Goal: Book appointment/travel/reservation

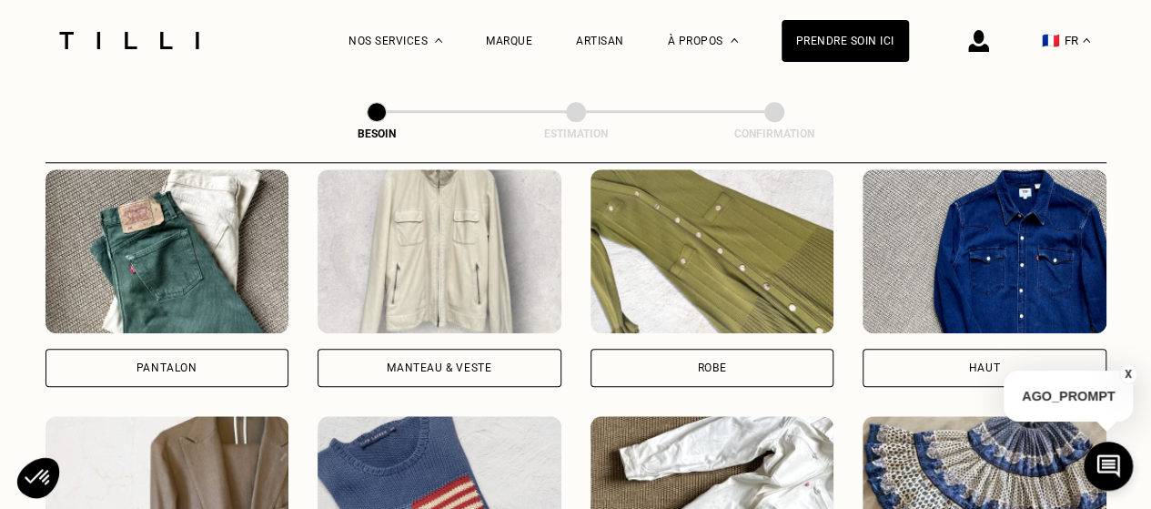
scroll to position [868, 0]
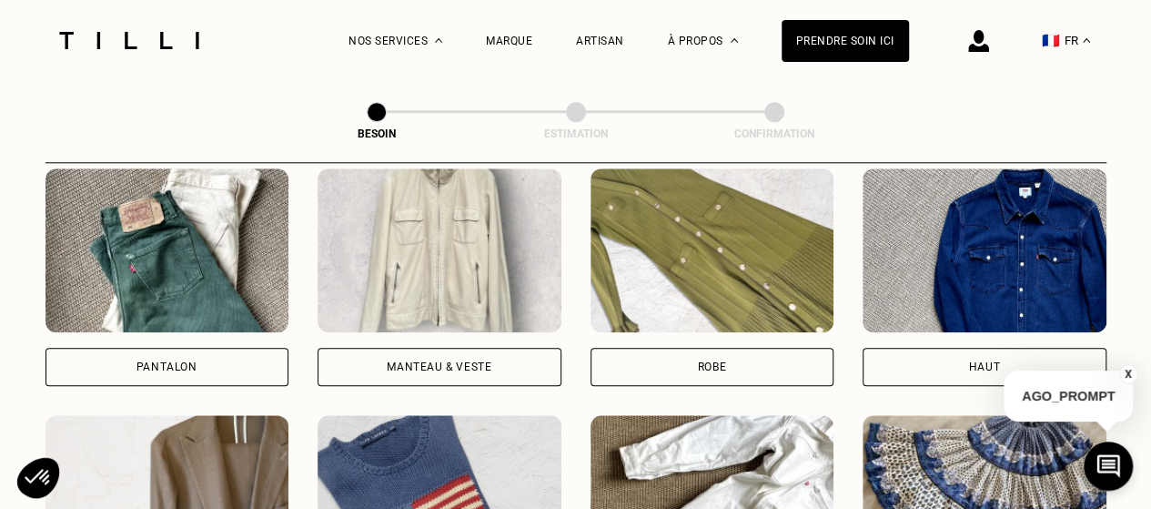
click at [182, 361] on div "Pantalon" at bounding box center [166, 366] width 61 height 11
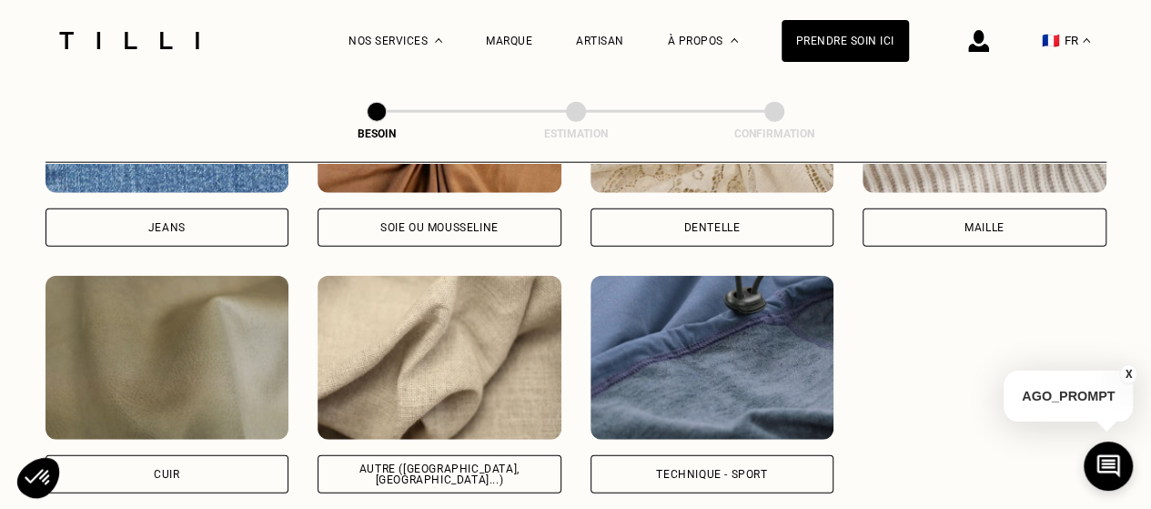
scroll to position [2129, 0]
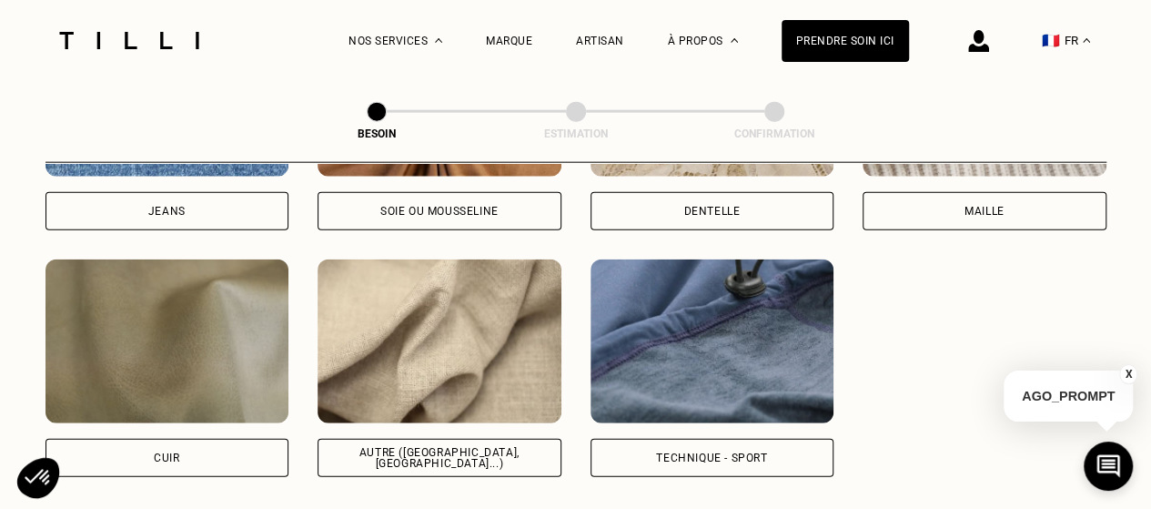
click at [471, 447] on div "Autre ([GEOGRAPHIC_DATA], [GEOGRAPHIC_DATA]...)" at bounding box center [439, 458] width 213 height 22
select select "FR"
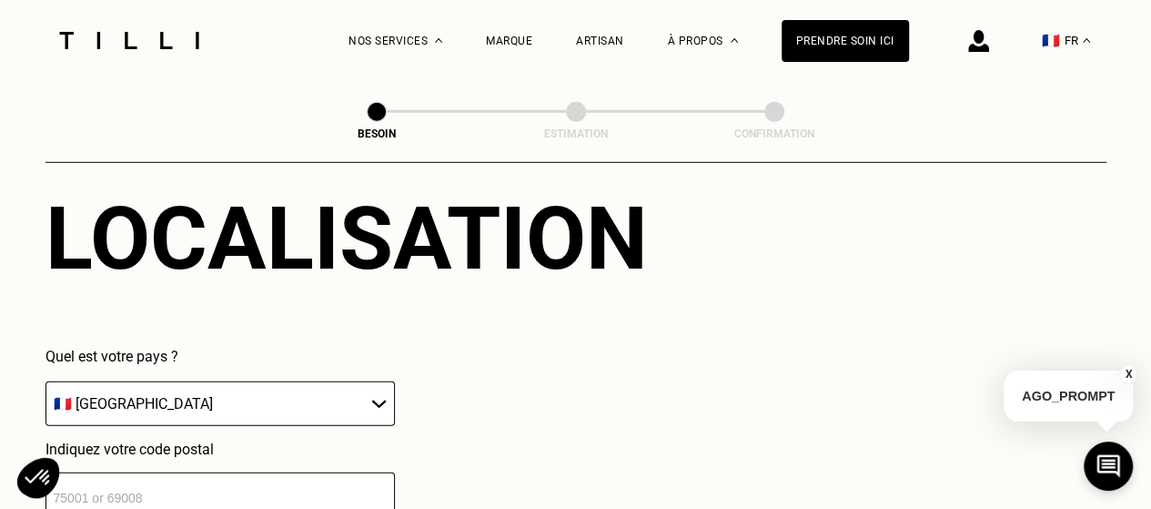
scroll to position [2626, 0]
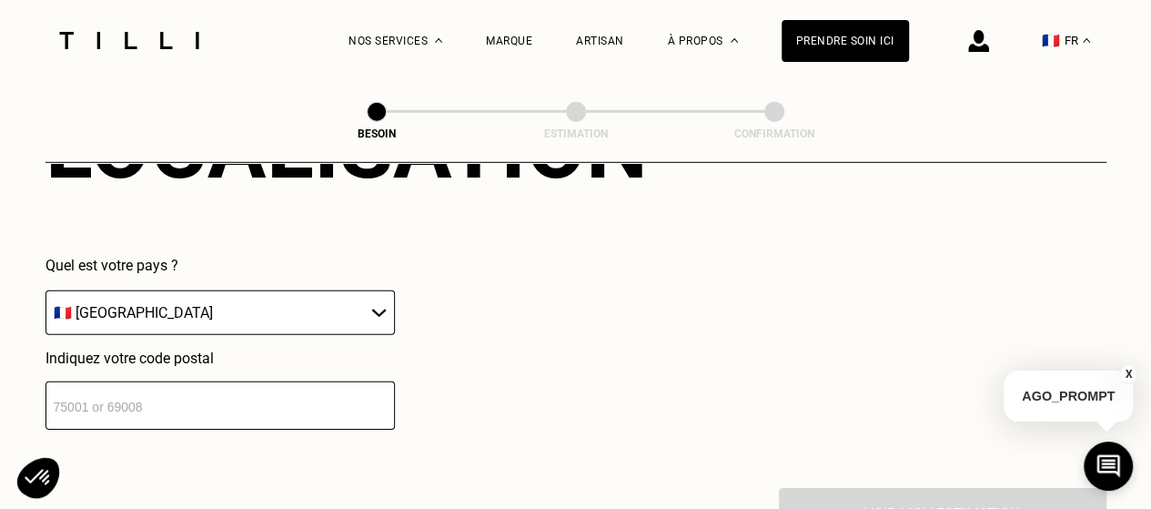
click at [377, 290] on select "🇩🇪 [GEOGRAPHIC_DATA] 🇦🇹 [GEOGRAPHIC_DATA] 🇧🇪 [GEOGRAPHIC_DATA] 🇧🇬 Bulgarie 🇨🇾 C…" at bounding box center [219, 312] width 349 height 45
click at [45, 290] on select "🇩🇪 [GEOGRAPHIC_DATA] 🇦🇹 [GEOGRAPHIC_DATA] 🇧🇪 [GEOGRAPHIC_DATA] 🇧🇬 Bulgarie 🇨🇾 C…" at bounding box center [219, 312] width 349 height 45
click at [209, 396] on input "number" at bounding box center [219, 405] width 349 height 48
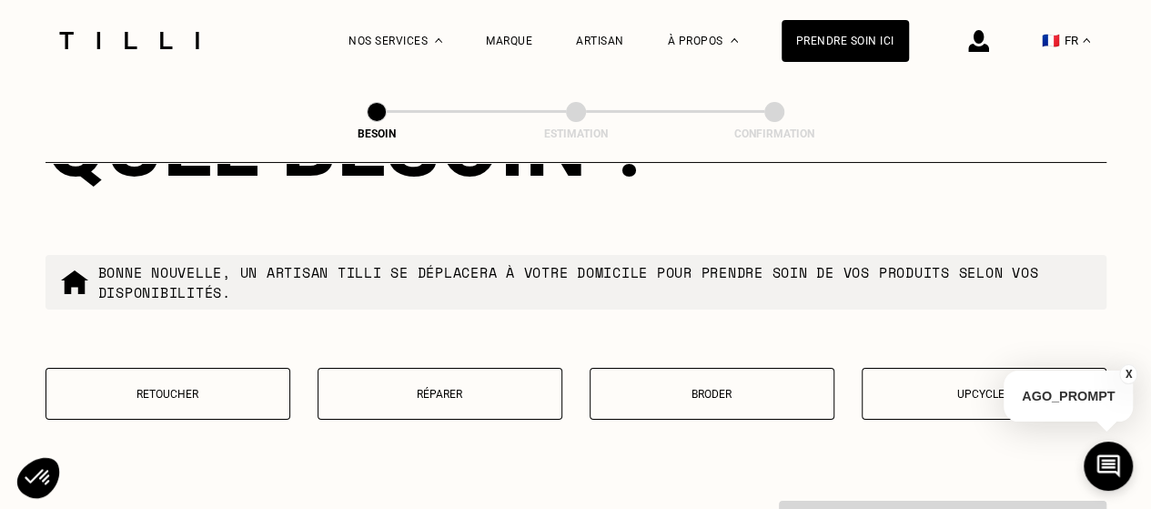
scroll to position [3168, 0]
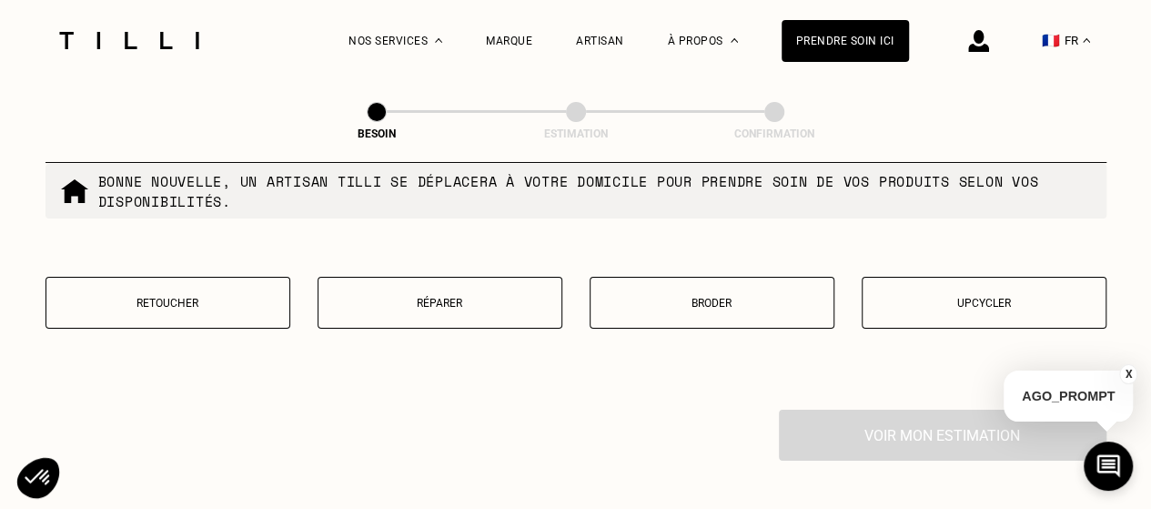
type input "75010"
click at [184, 282] on button "Retoucher" at bounding box center [167, 303] width 245 height 52
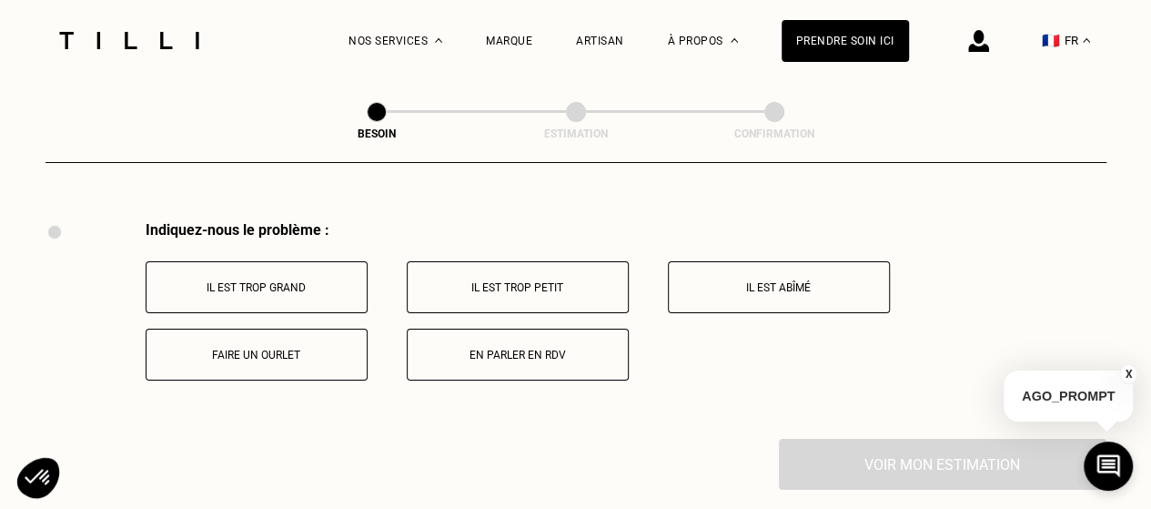
scroll to position [3363, 0]
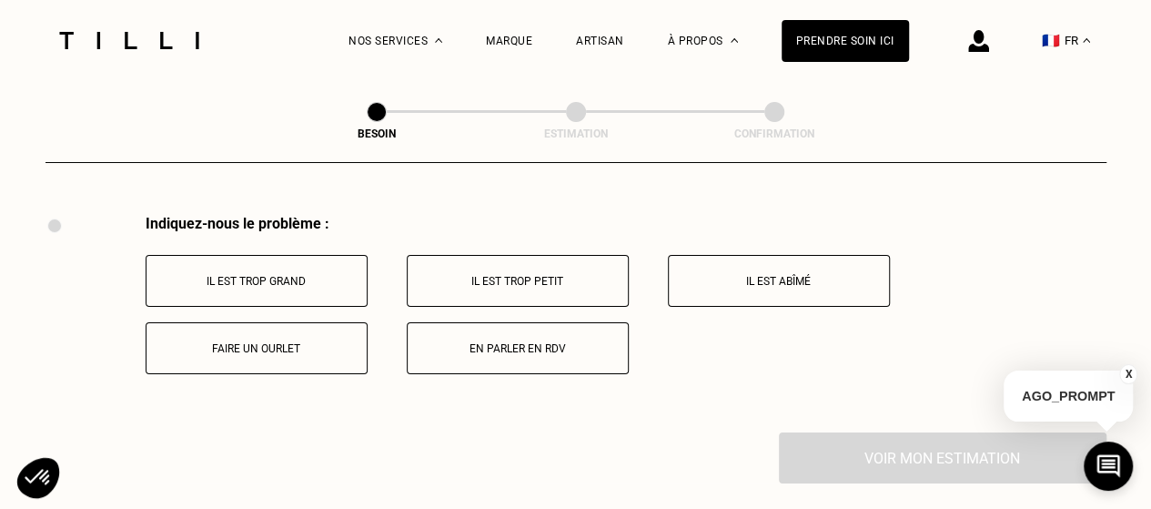
click at [252, 343] on p "Faire un ourlet" at bounding box center [257, 348] width 202 height 13
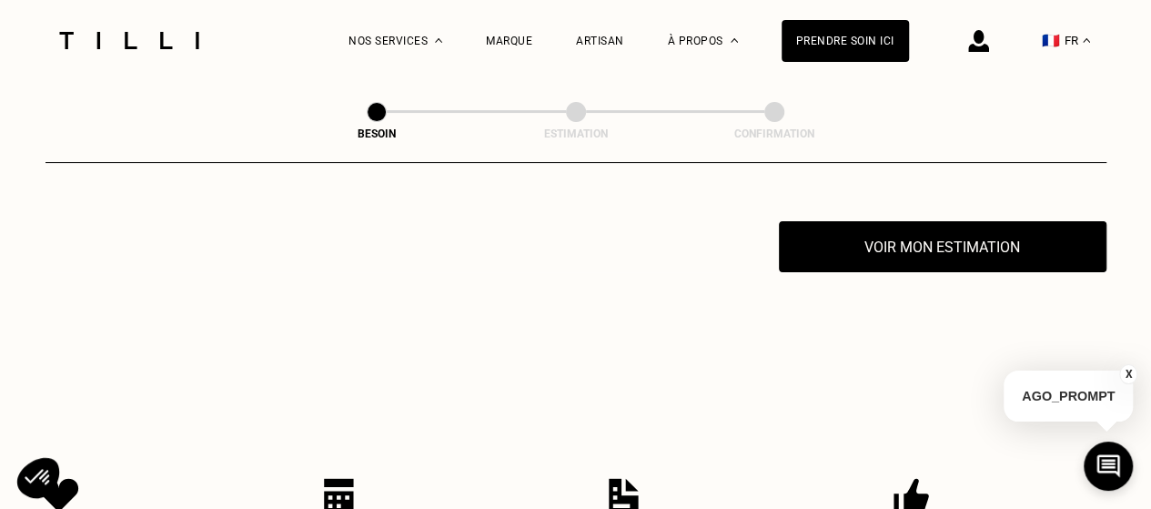
scroll to position [3580, 0]
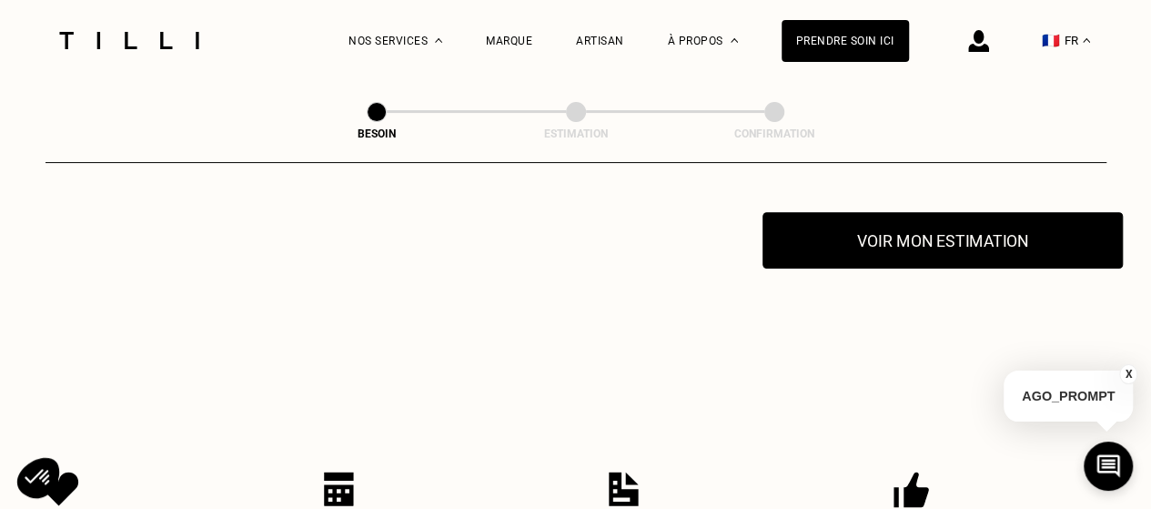
click at [884, 247] on button "Voir mon estimation" at bounding box center [942, 240] width 360 height 56
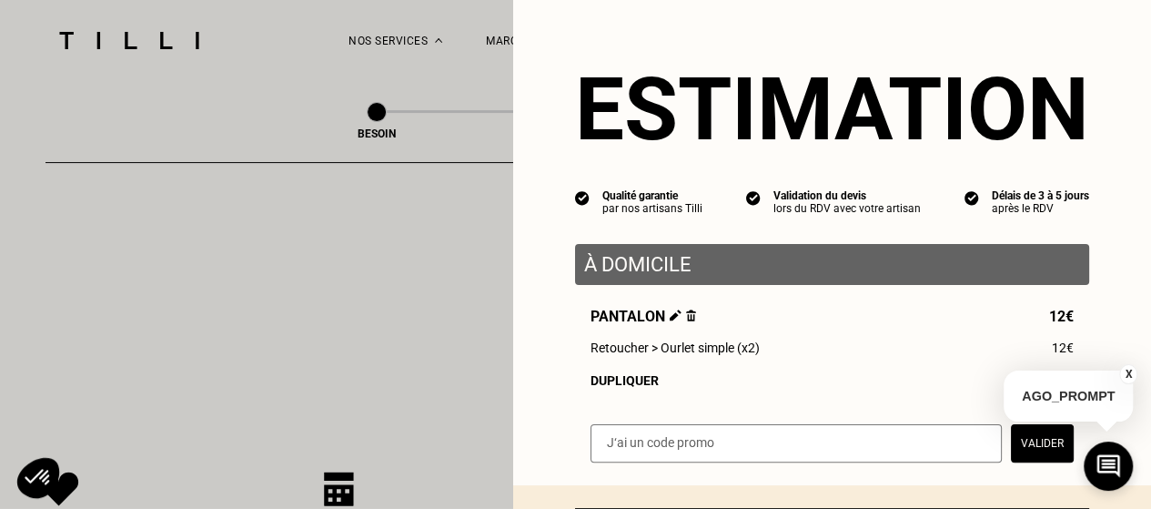
click at [1127, 376] on button "X" at bounding box center [1128, 374] width 18 height 20
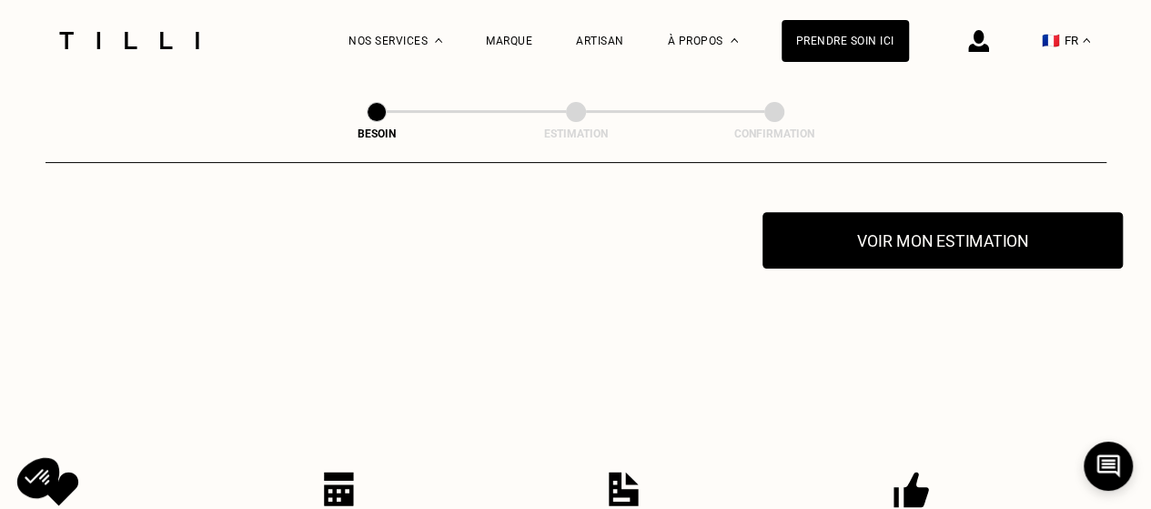
click at [957, 236] on button "Voir mon estimation" at bounding box center [942, 240] width 360 height 56
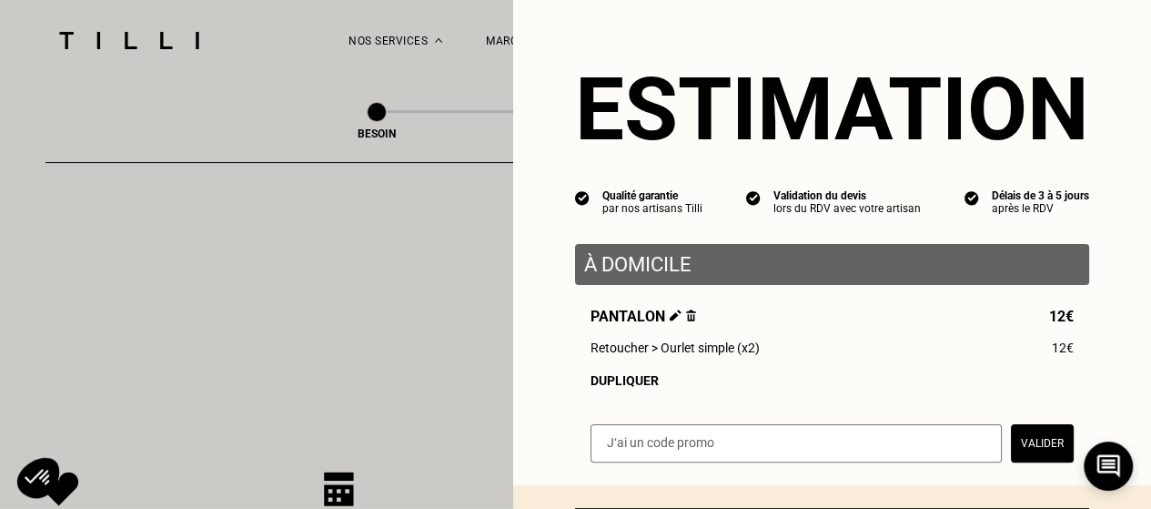
scroll to position [180, 0]
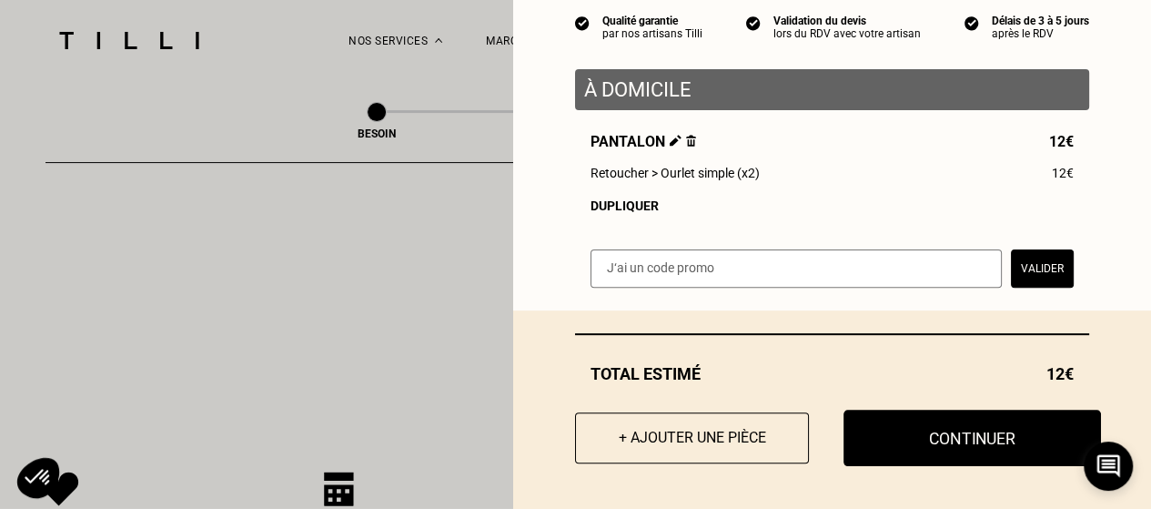
click at [944, 439] on button "Continuer" at bounding box center [971, 437] width 257 height 56
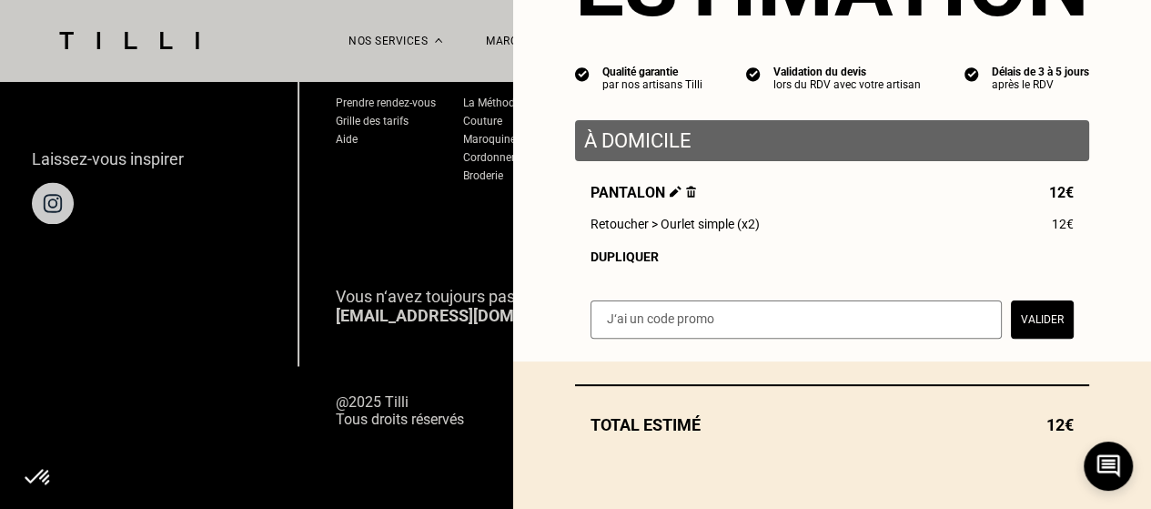
scroll to position [129, 0]
select select "FR"
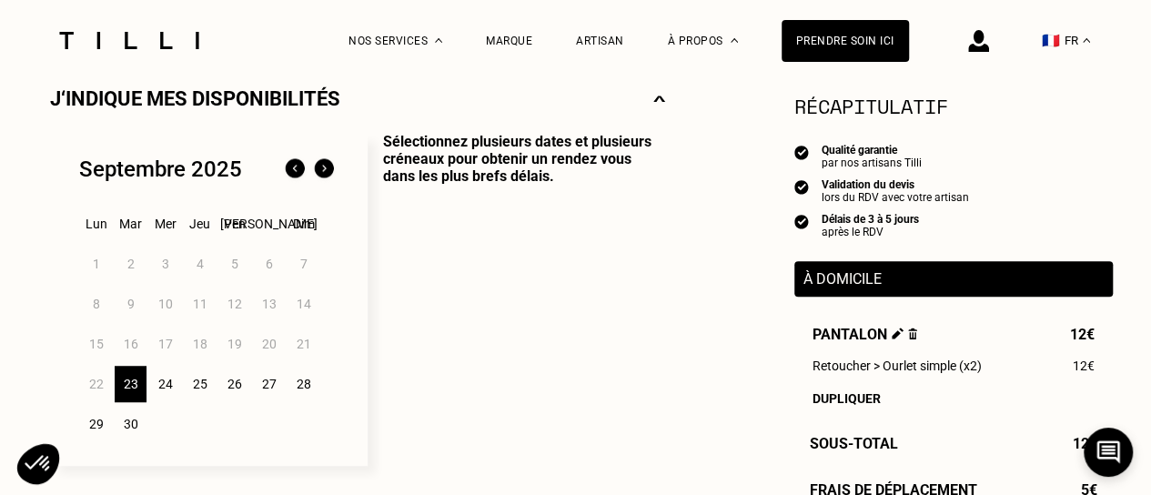
scroll to position [455, 0]
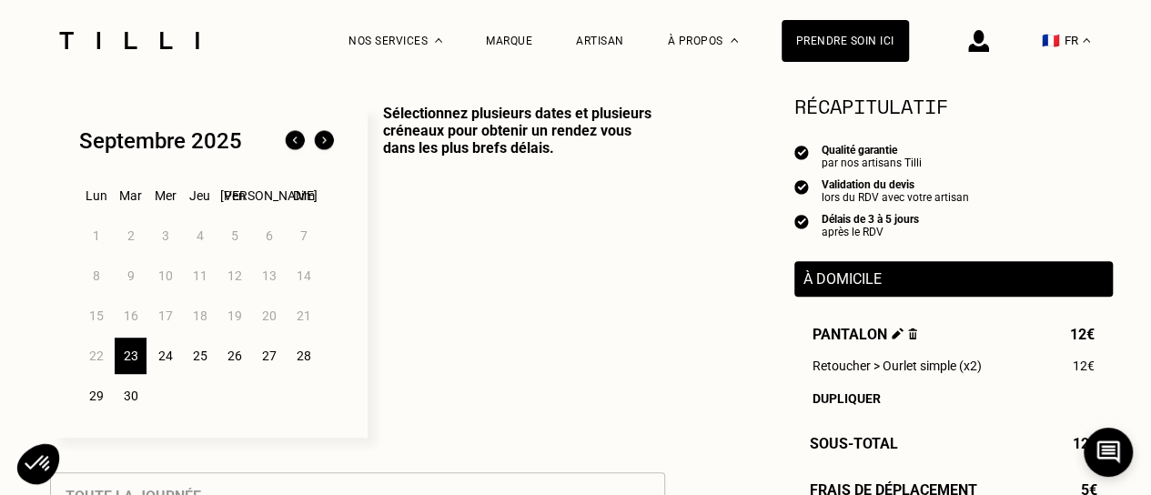
click at [163, 360] on div "24" at bounding box center [165, 356] width 32 height 36
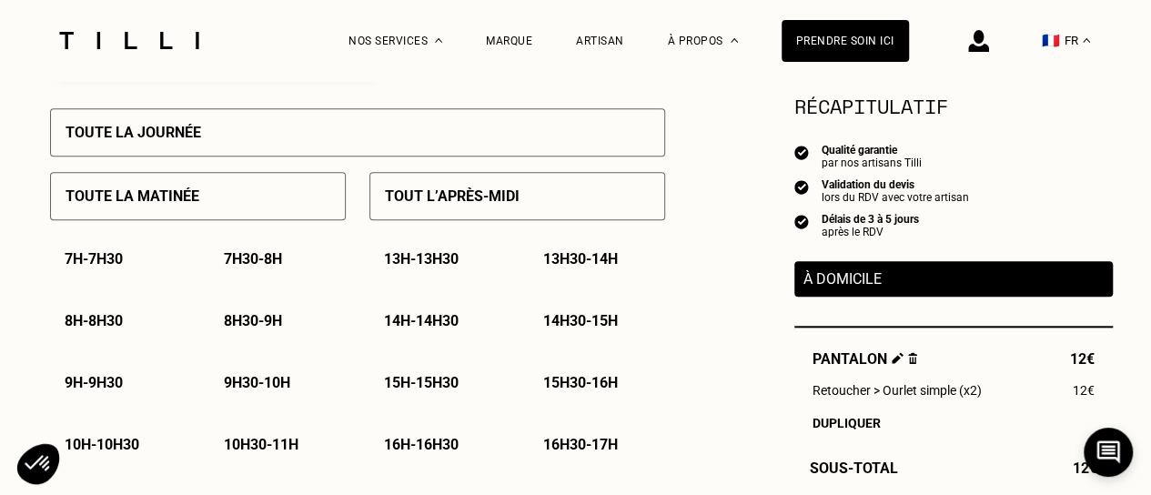
scroll to position [910, 0]
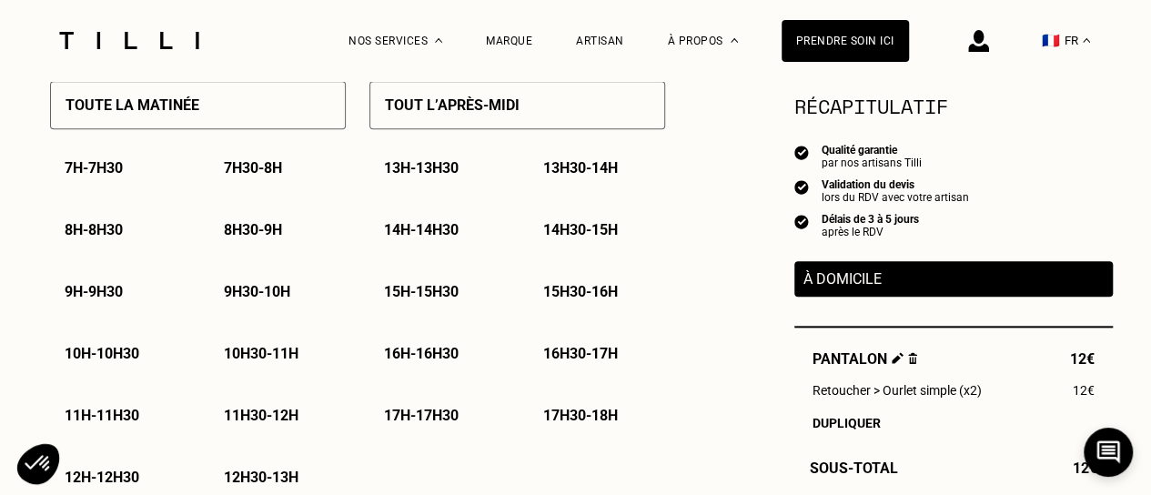
click at [584, 423] on p "17h30 - 18h" at bounding box center [580, 415] width 75 height 17
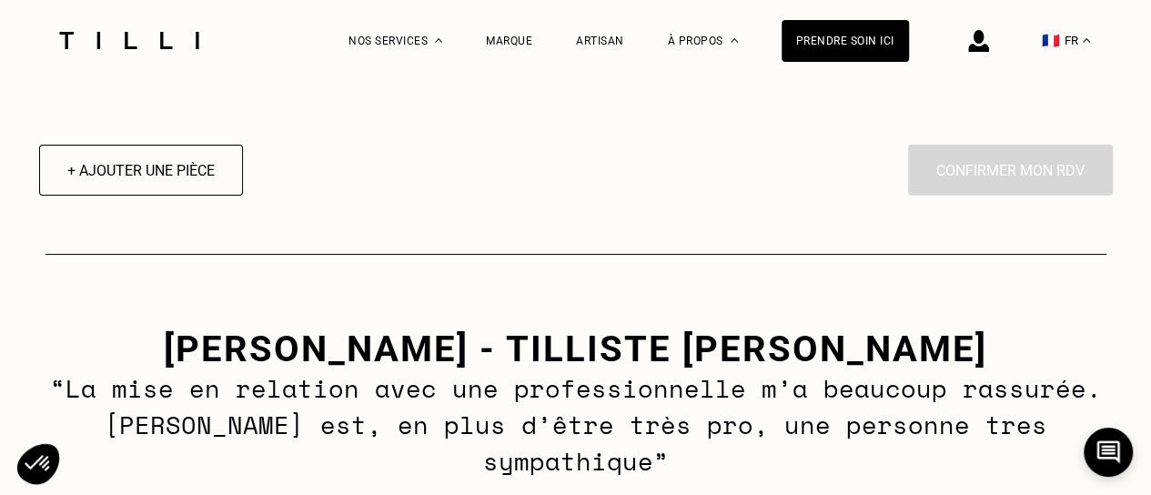
scroll to position [2586, 0]
